Goal: Information Seeking & Learning: Learn about a topic

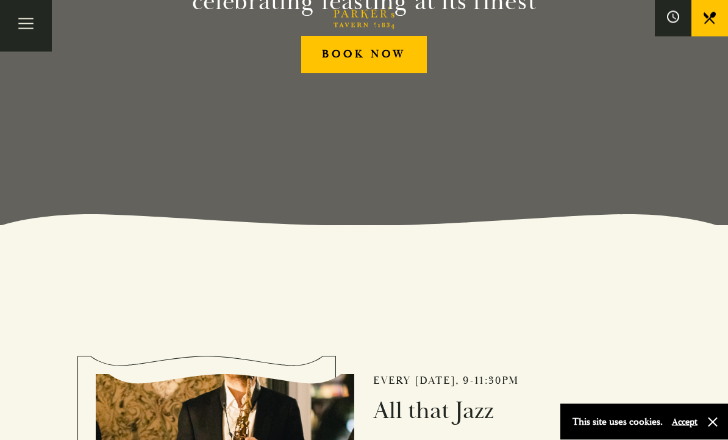
click at [689, 428] on button "Accept" at bounding box center [685, 422] width 26 height 12
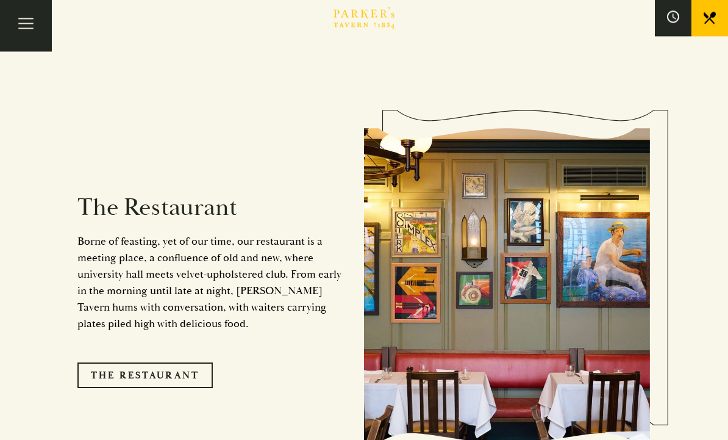
scroll to position [919, 0]
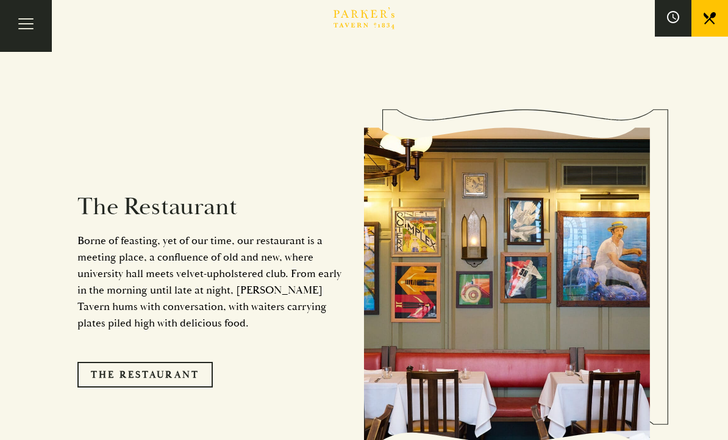
click at [187, 371] on link "The Restaurant" at bounding box center [144, 375] width 135 height 26
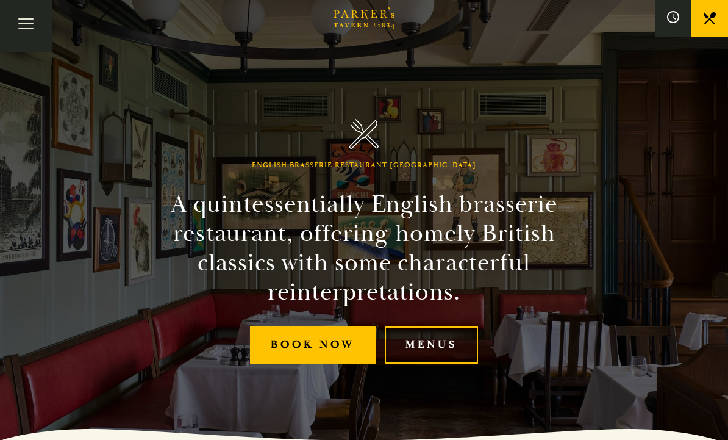
click at [441, 356] on link "Menus" at bounding box center [431, 344] width 93 height 37
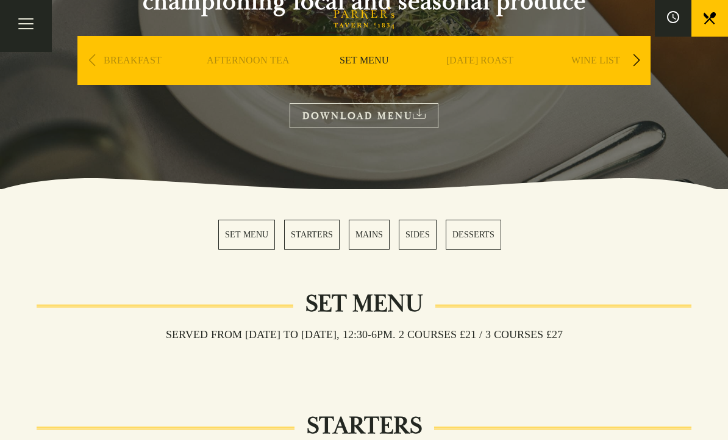
scroll to position [173, 0]
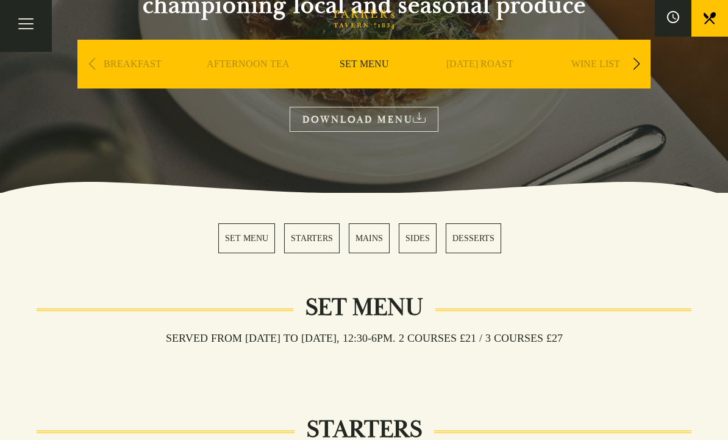
click at [415, 118] on link "DOWNLOAD MENU" at bounding box center [364, 119] width 149 height 25
click at [378, 236] on link "MAINS" at bounding box center [369, 238] width 41 height 30
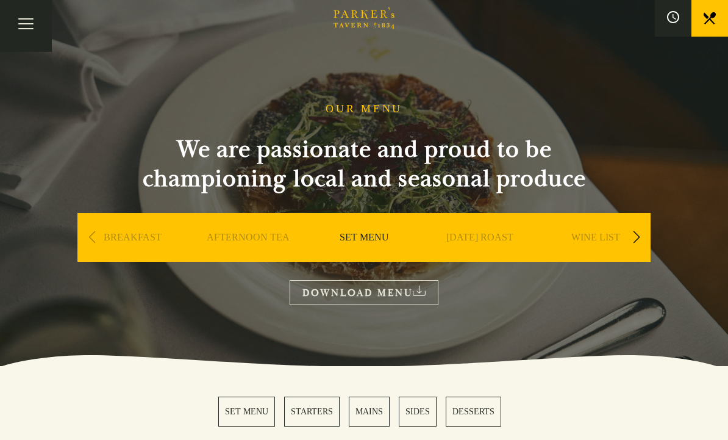
click at [413, 294] on link "DOWNLOAD MENU" at bounding box center [364, 292] width 149 height 25
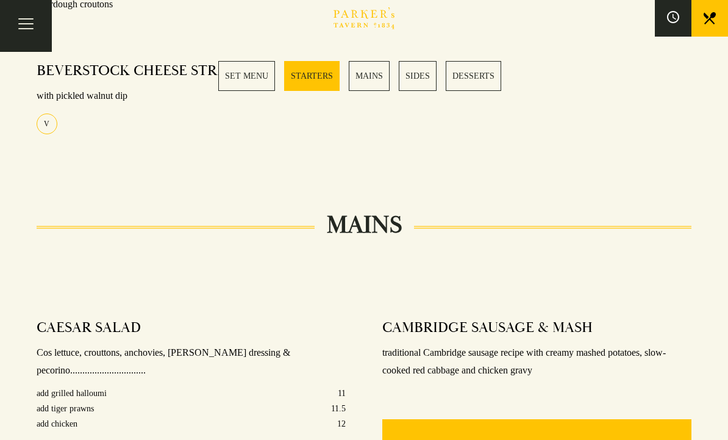
scroll to position [744, 0]
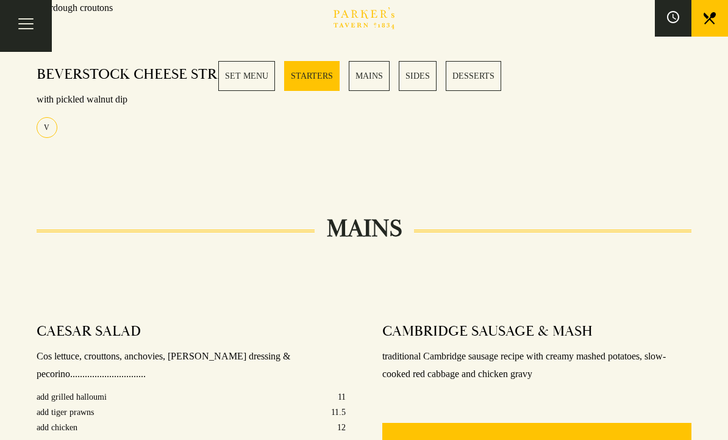
click at [253, 74] on link "SET MENU" at bounding box center [246, 76] width 57 height 30
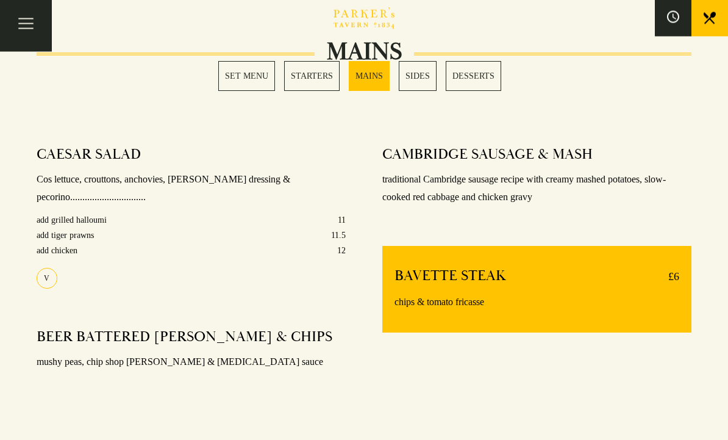
scroll to position [921, 0]
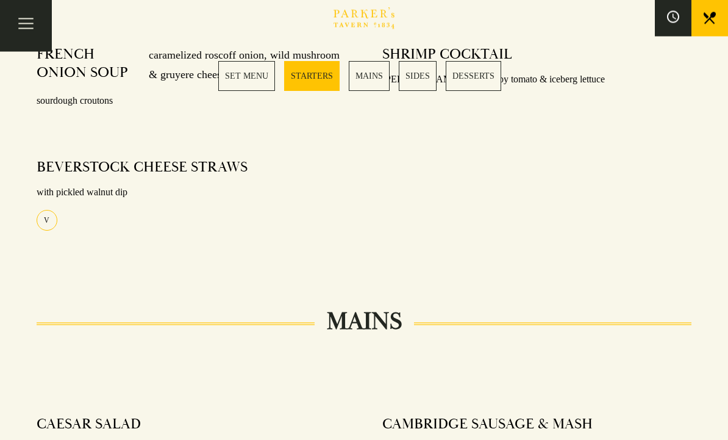
click at [376, 87] on link "MAINS" at bounding box center [369, 76] width 41 height 30
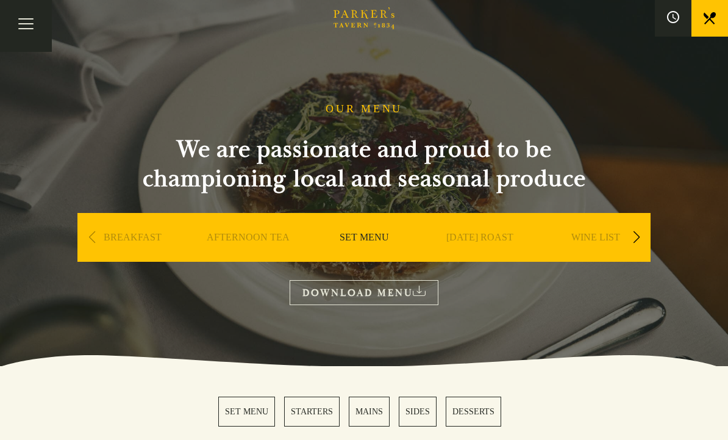
click at [492, 240] on link "[DATE] ROAST" at bounding box center [480, 255] width 67 height 49
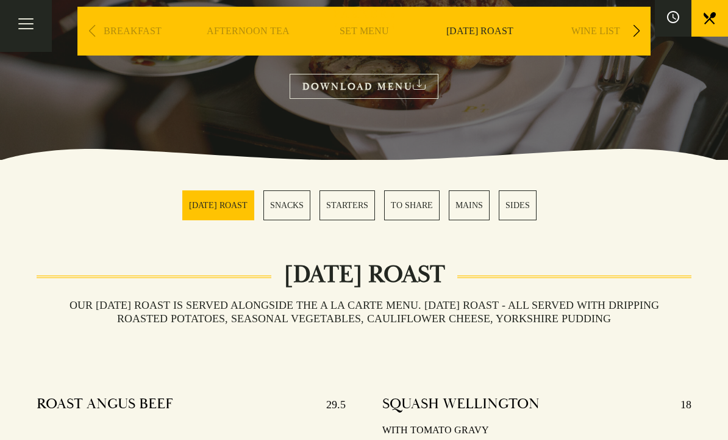
scroll to position [204, 0]
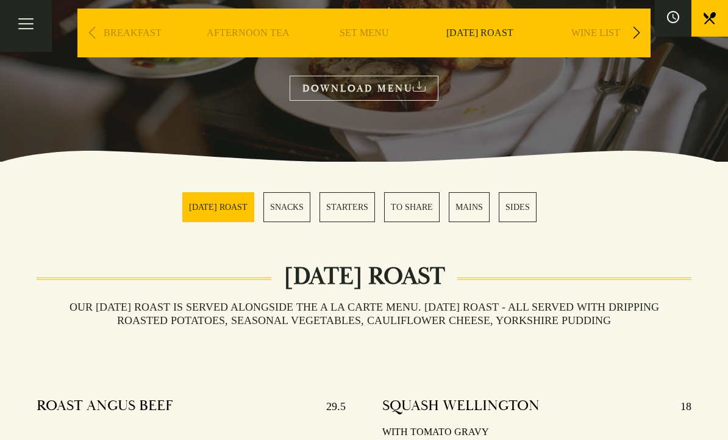
click at [478, 206] on link "MAINS" at bounding box center [469, 207] width 41 height 30
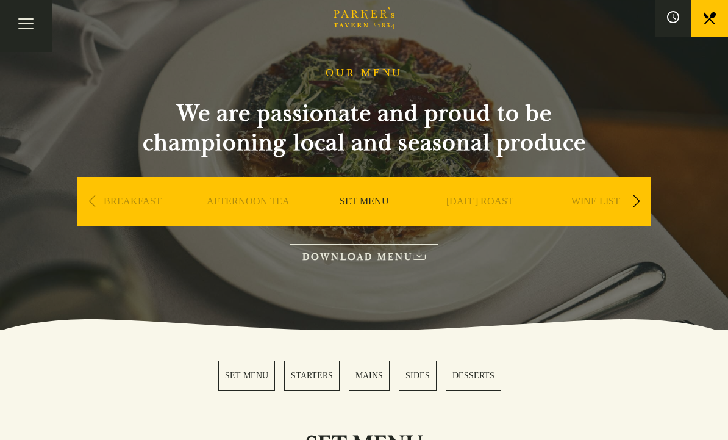
click at [382, 373] on link "MAINS" at bounding box center [369, 376] width 41 height 30
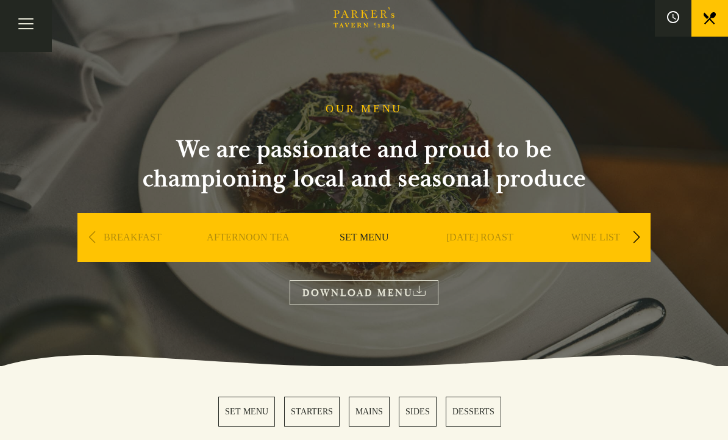
scroll to position [651, 0]
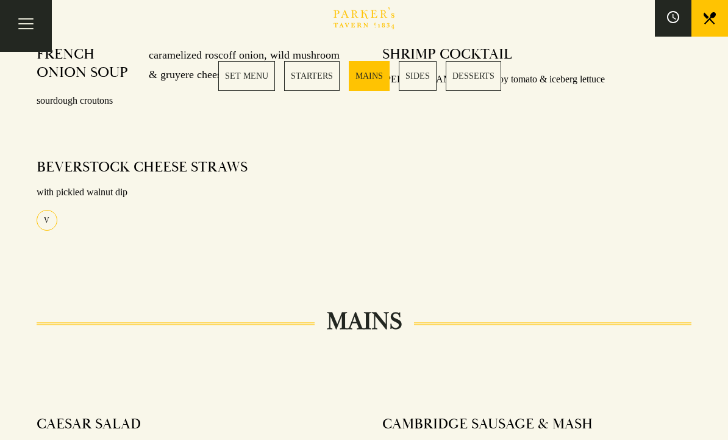
click at [36, 17] on button "Toggle navigation" at bounding box center [26, 26] width 52 height 52
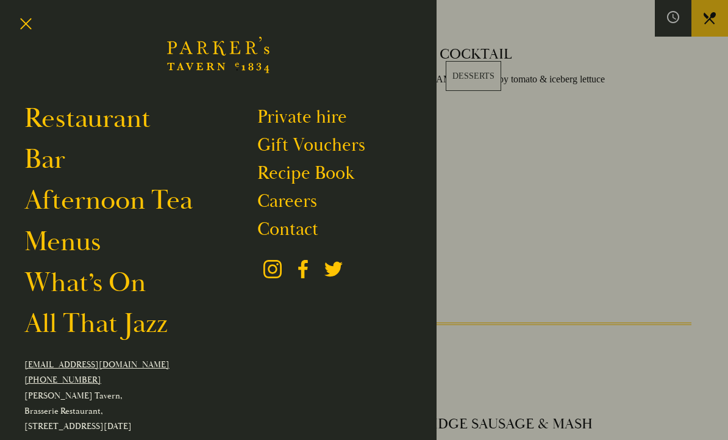
click at [75, 233] on link "Menus" at bounding box center [62, 241] width 76 height 34
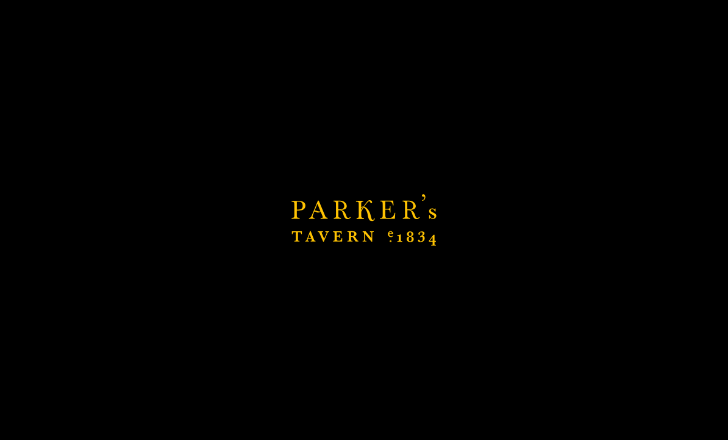
scroll to position [0, 0]
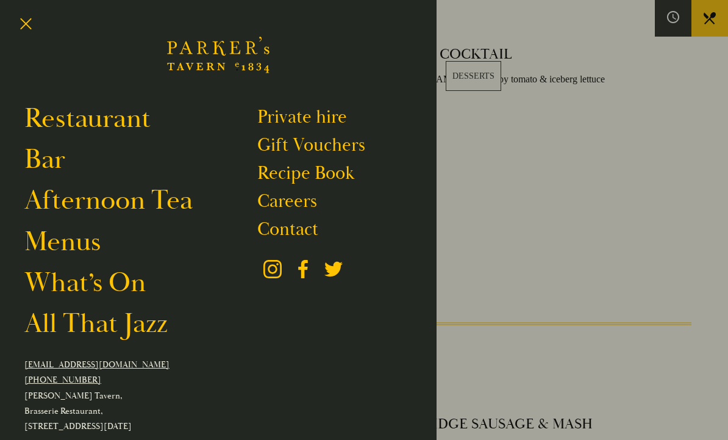
scroll to position [744, 0]
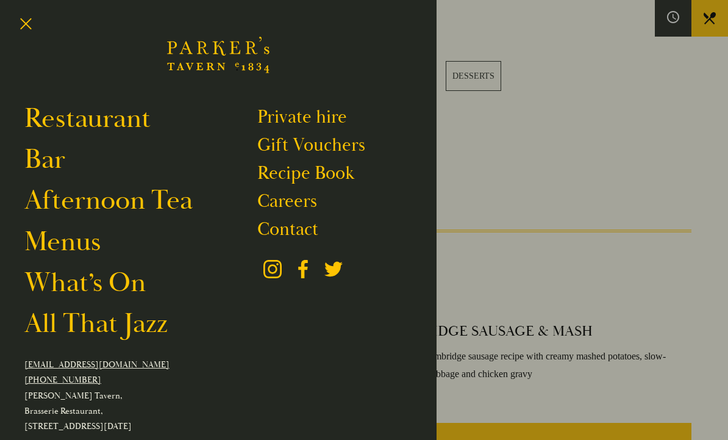
scroll to position [173, 0]
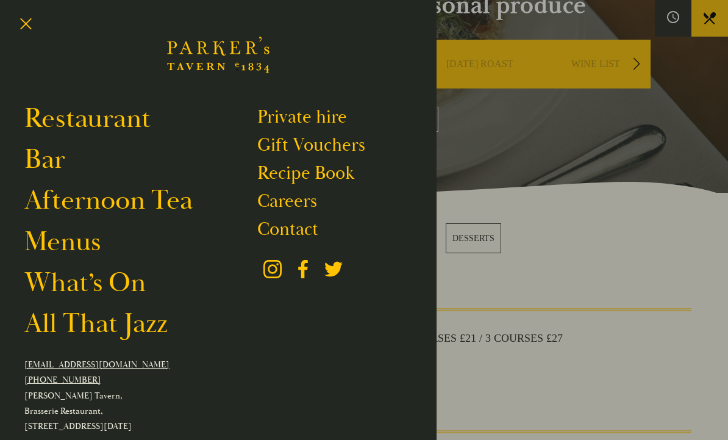
click at [29, 19] on button "Toggle navigation" at bounding box center [26, 26] width 52 height 52
